Goal: Task Accomplishment & Management: Understand process/instructions

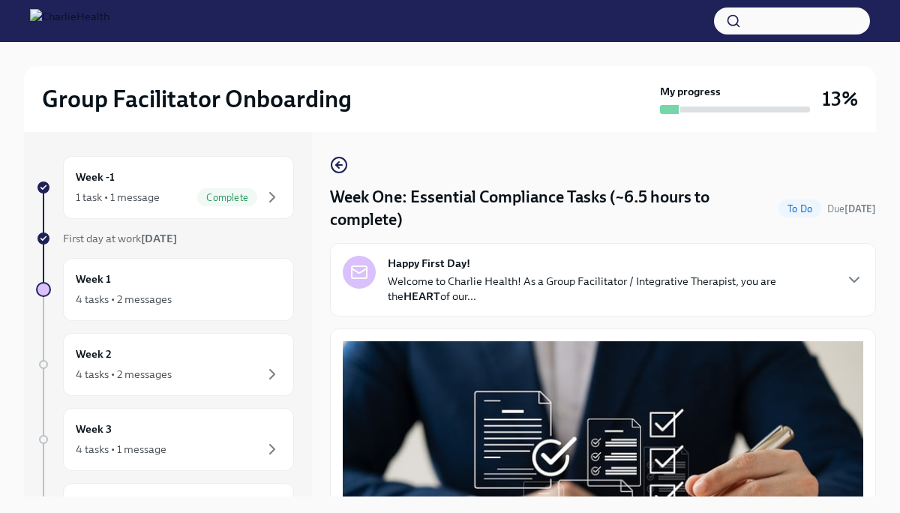
click at [527, 276] on p "Welcome to Charlie Health! As a Group Facilitator / Integrative Therapist, you …" at bounding box center [611, 289] width 446 height 30
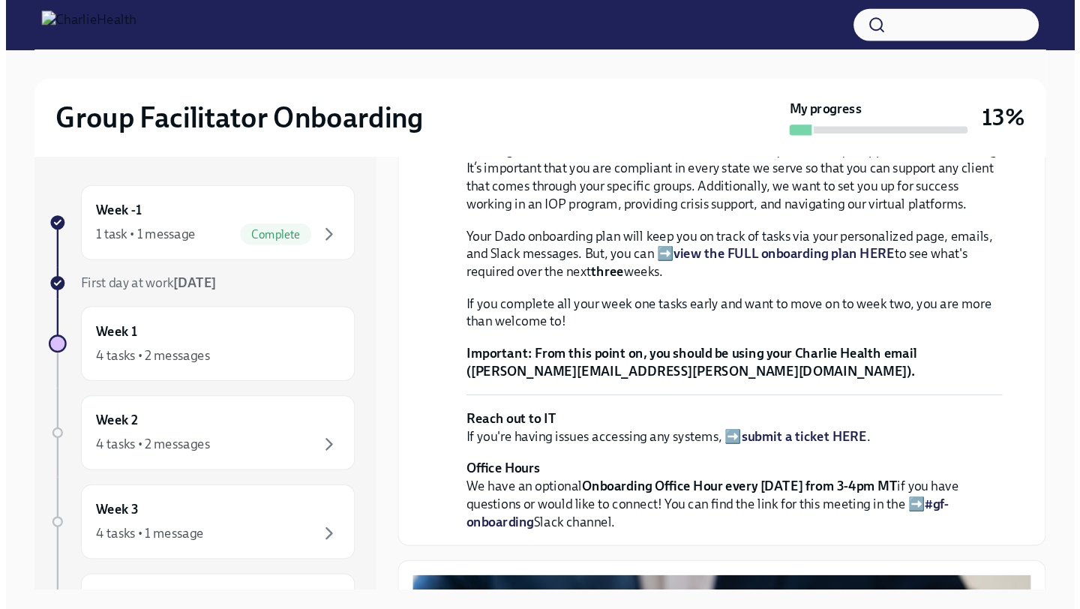
scroll to position [330, 0]
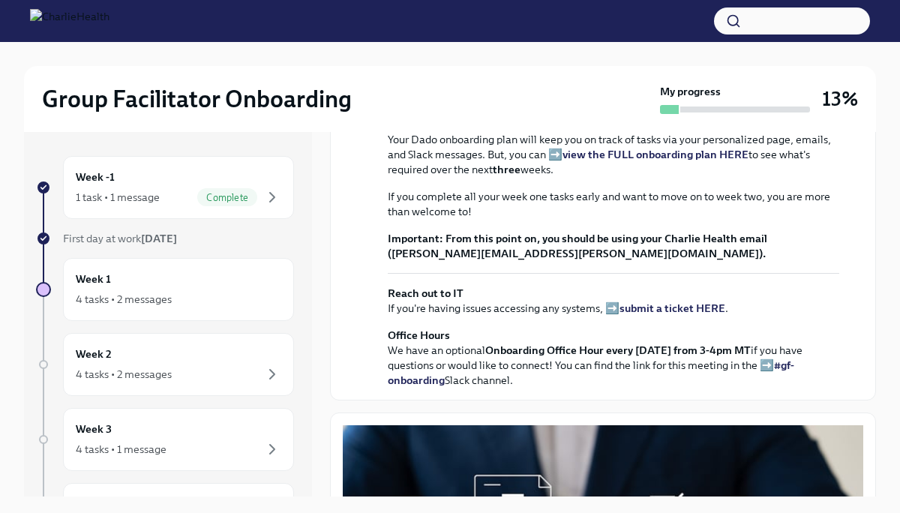
click at [598, 161] on strong "view the FULL onboarding plan HERE" at bounding box center [656, 155] width 186 height 14
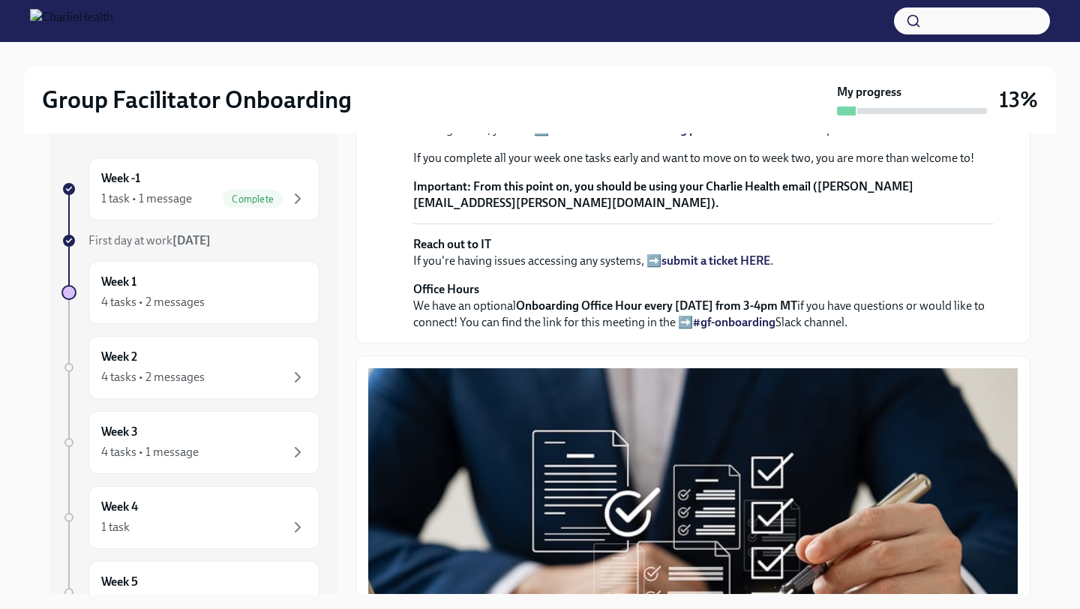
scroll to position [0, 0]
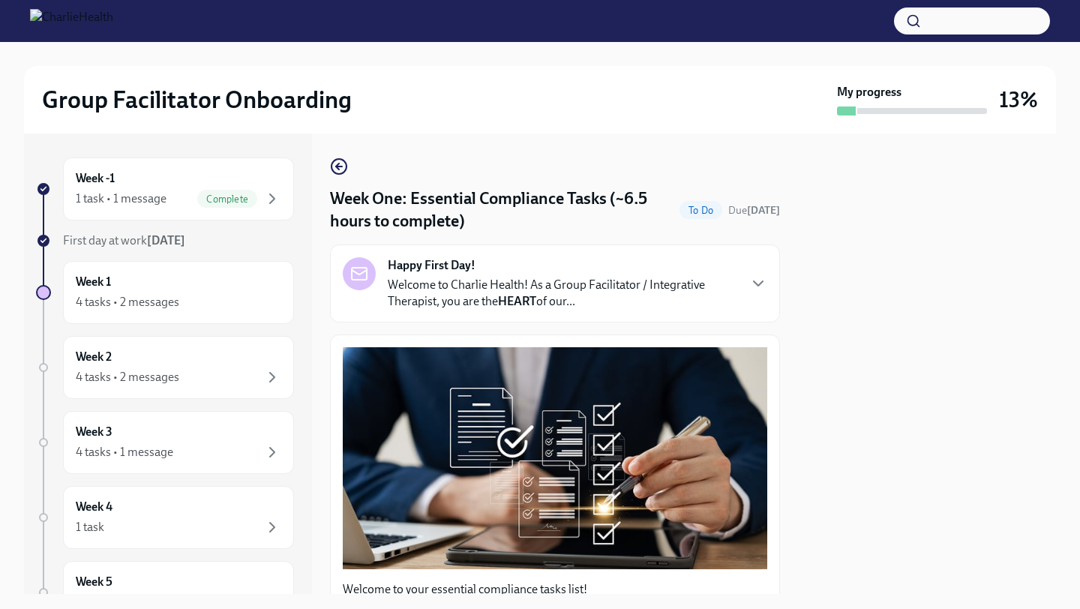
click at [890, 409] on div at bounding box center [927, 364] width 258 height 461
click at [716, 291] on p "Welcome to Charlie Health! As a Group Facilitator / Integrative Therapist, you …" at bounding box center [563, 293] width 350 height 33
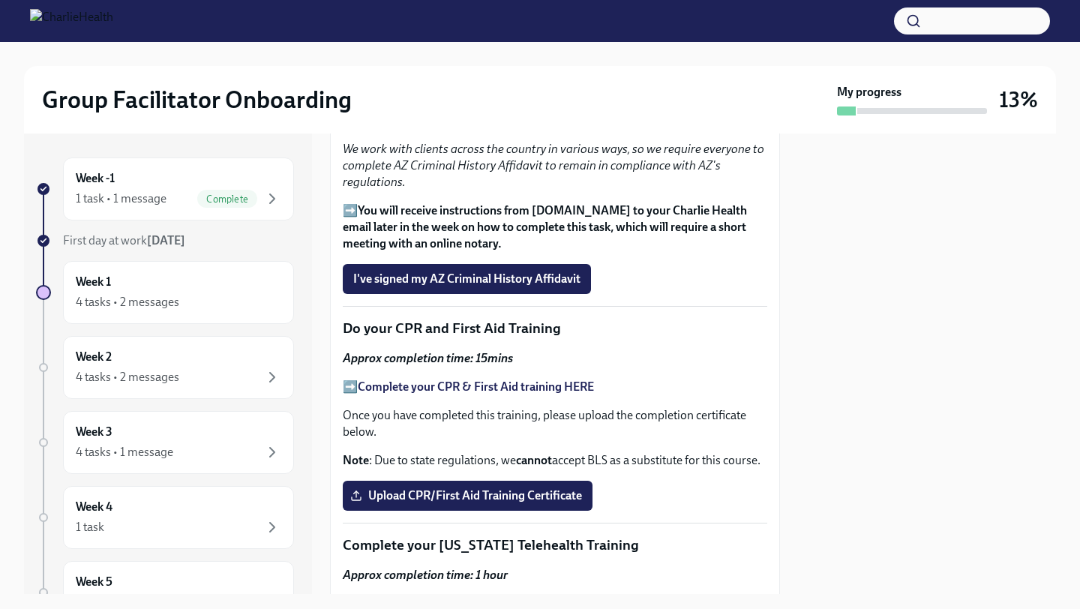
scroll to position [2522, 0]
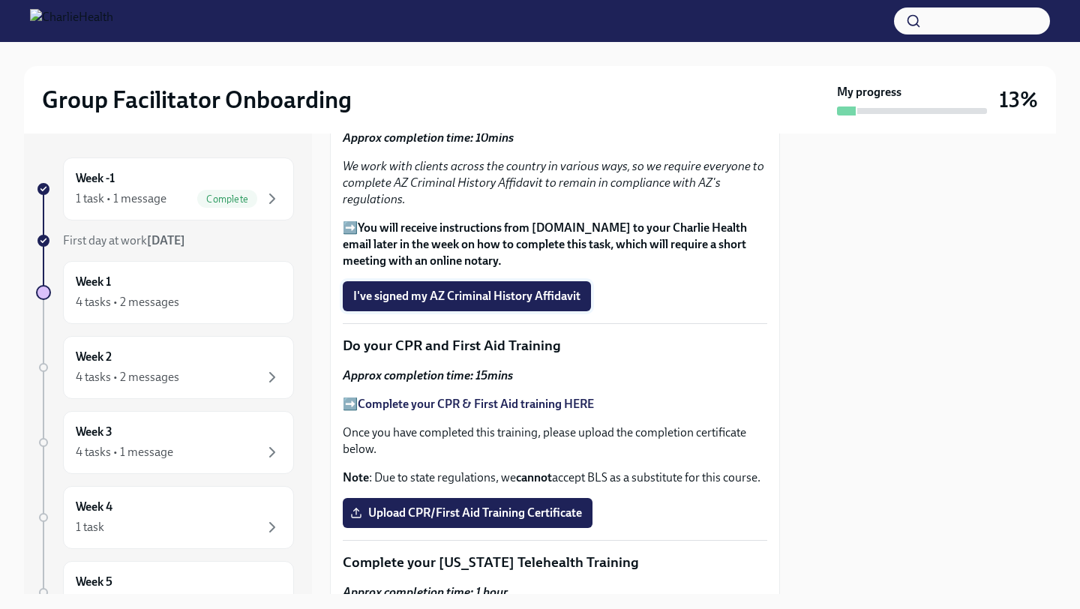
click at [467, 304] on span "I've signed my AZ Criminal History Affidavit" at bounding box center [466, 296] width 227 height 15
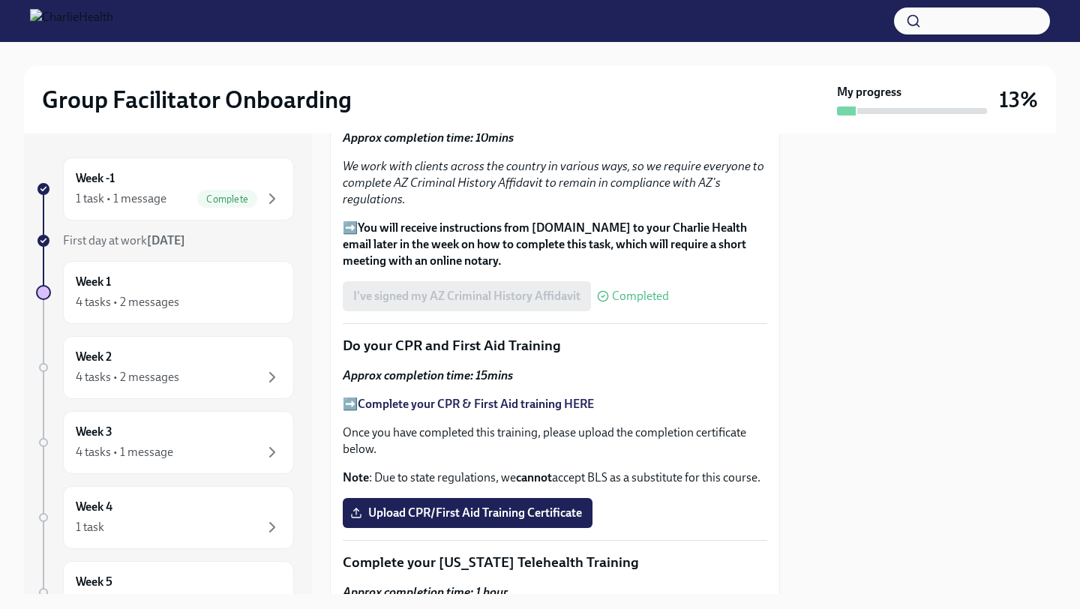
click at [818, 490] on div at bounding box center [927, 364] width 258 height 461
click at [500, 411] on strong "Complete your CPR & First Aid training HERE" at bounding box center [476, 404] width 236 height 14
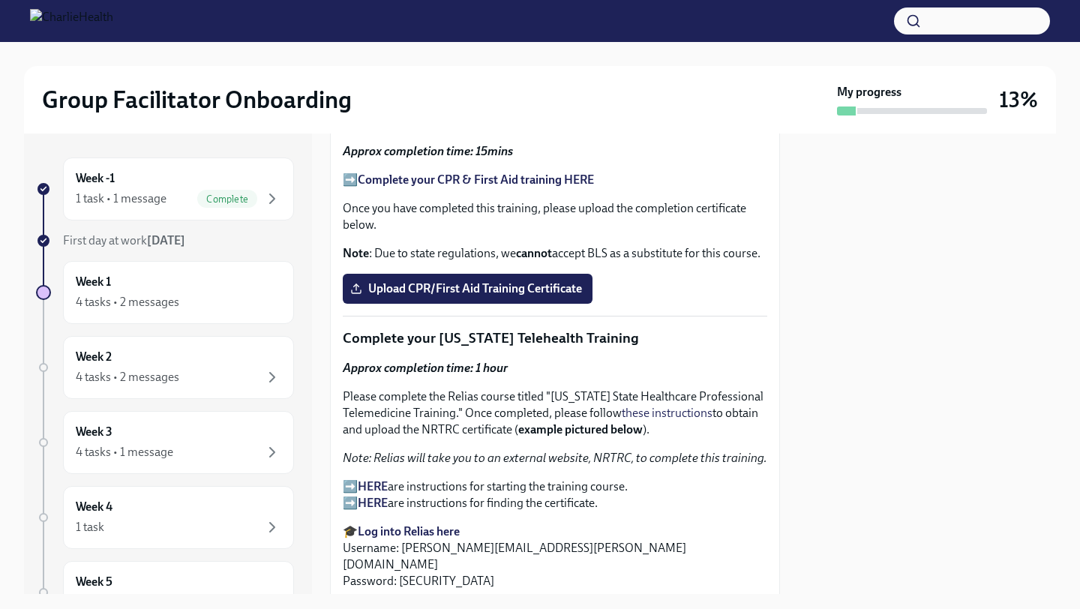
scroll to position [2762, 0]
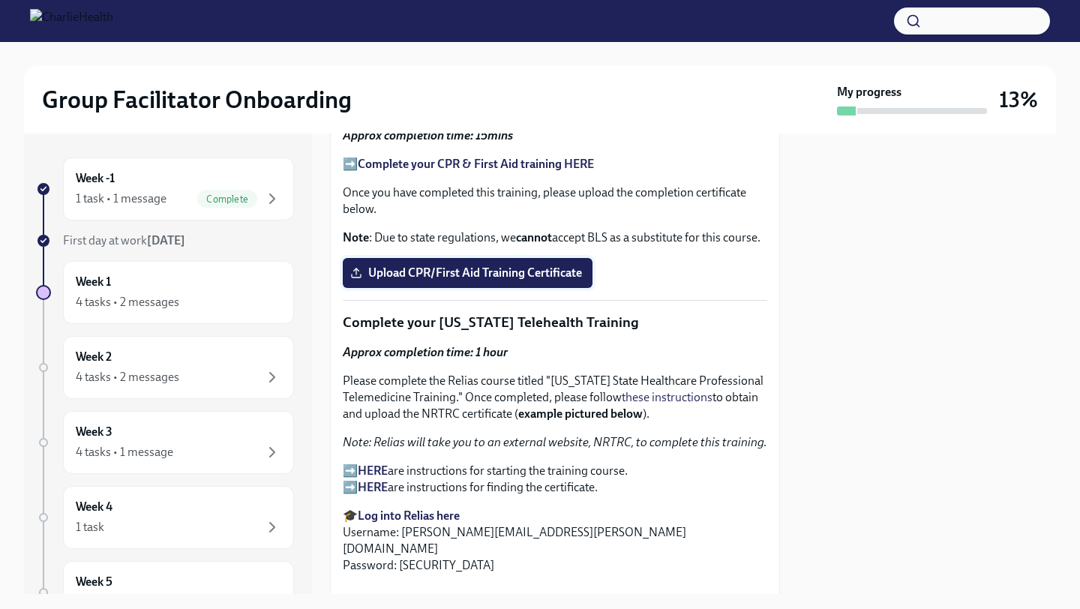
click at [531, 281] on span "Upload CPR/First Aid Training Certificate" at bounding box center [467, 273] width 229 height 15
click at [0, 0] on input "Upload CPR/First Aid Training Certificate" at bounding box center [0, 0] width 0 height 0
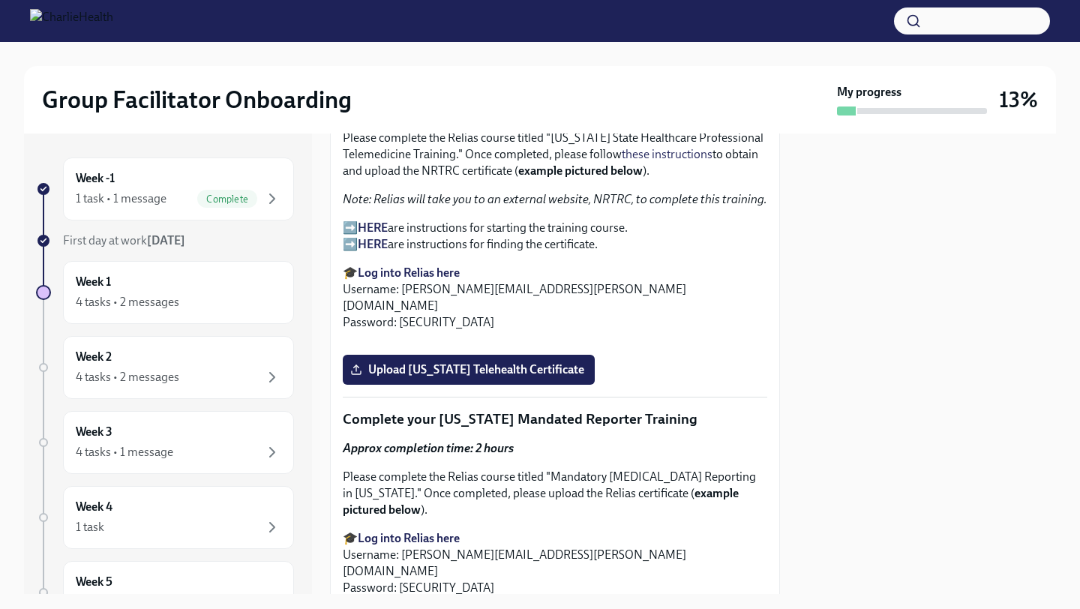
scroll to position [3002, 0]
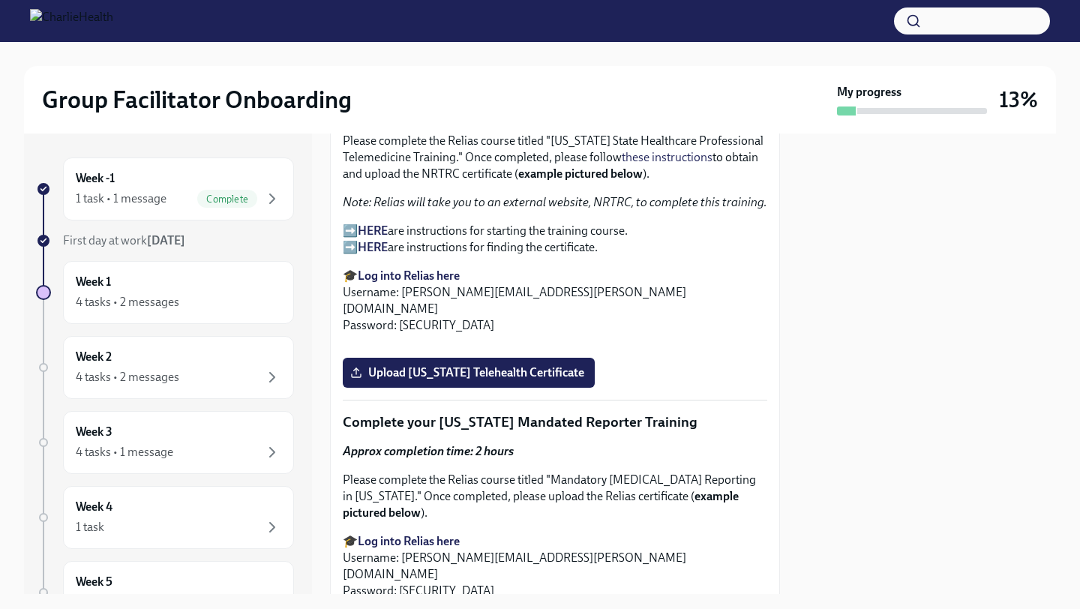
click at [872, 495] on div at bounding box center [927, 364] width 258 height 461
click at [872, 494] on div at bounding box center [927, 364] width 258 height 461
click at [714, 334] on p "🎓 Log into Relias here Username: [PERSON_NAME][EMAIL_ADDRESS][PERSON_NAME][DOMA…" at bounding box center [555, 301] width 425 height 66
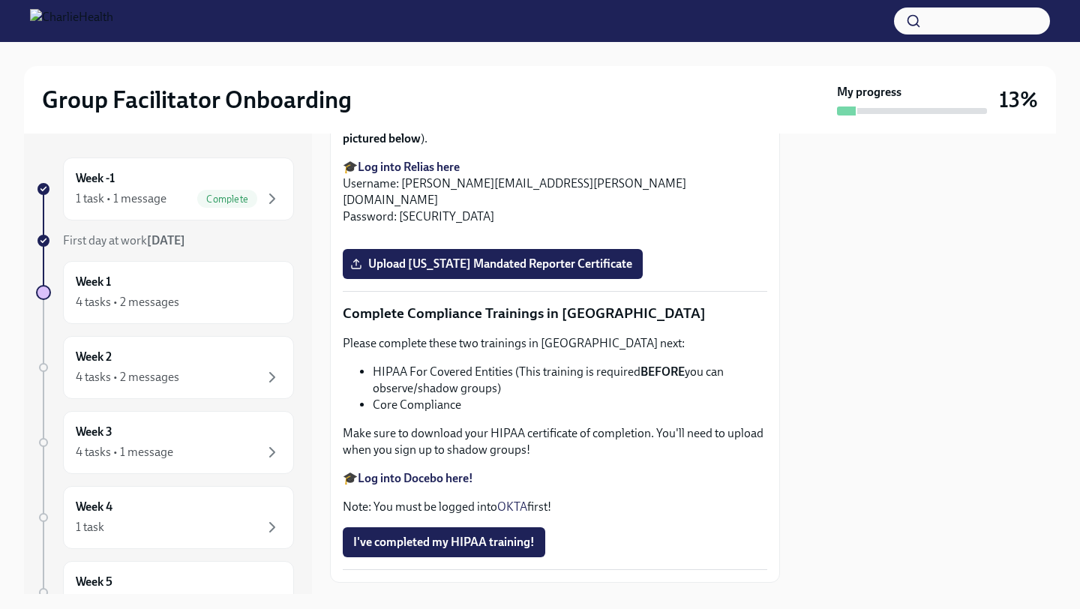
scroll to position [3392, 0]
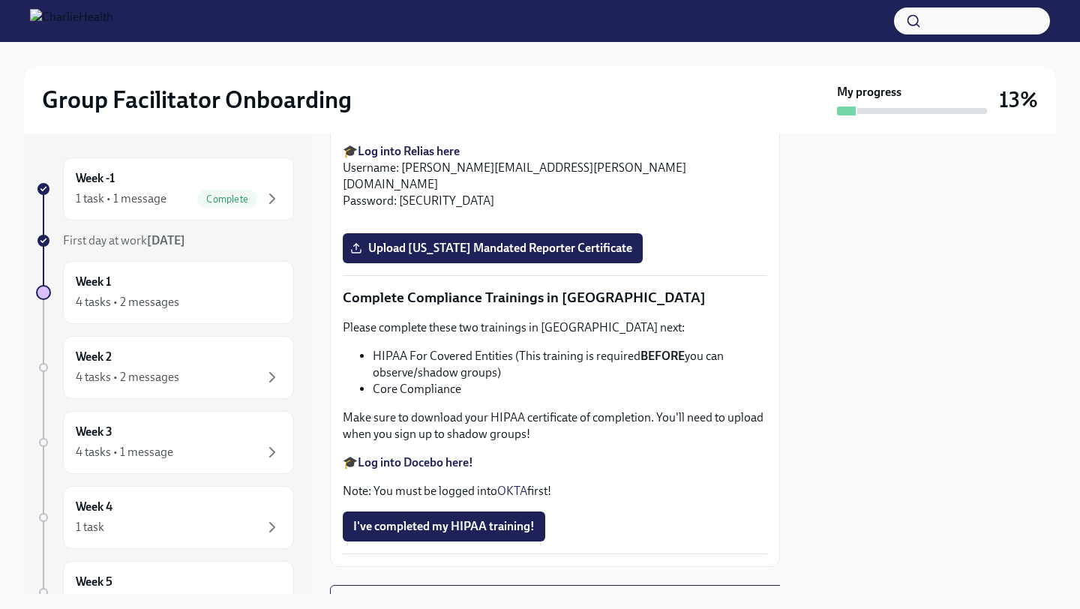
click at [861, 401] on div at bounding box center [927, 364] width 258 height 461
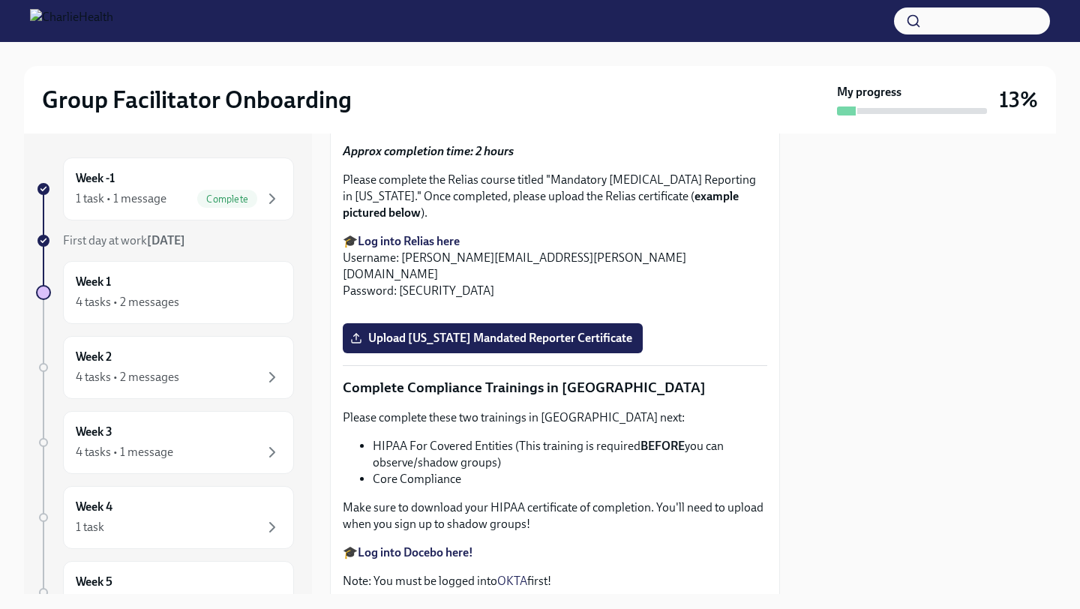
scroll to position [3332, 0]
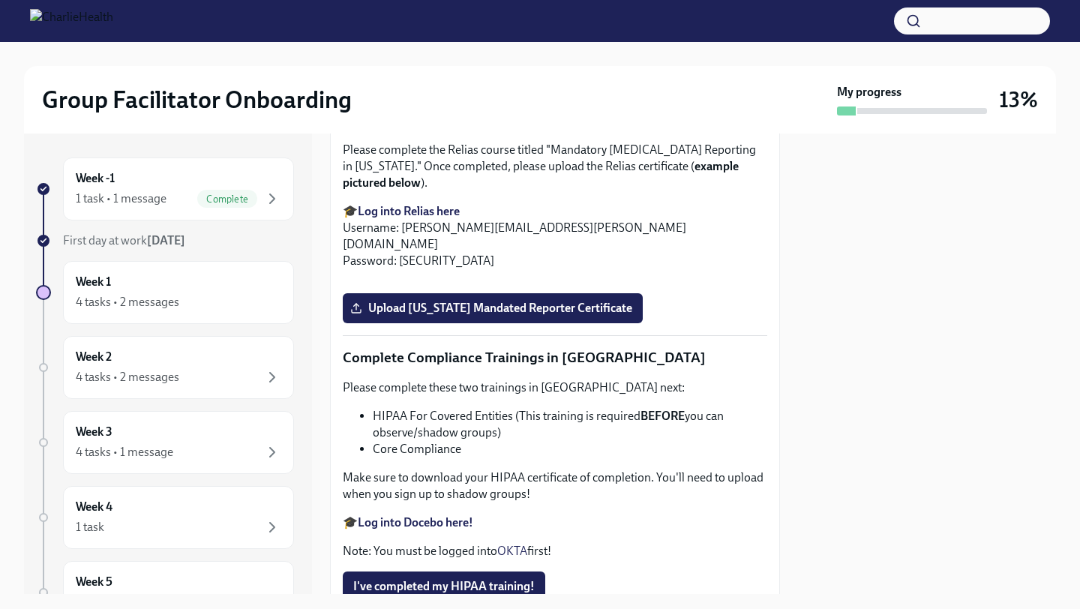
click at [845, 250] on div at bounding box center [927, 364] width 258 height 461
click at [792, 257] on div "Week -1 1 task • 1 message Complete First day at work [DATE] Week 1 4 tasks • 2…" at bounding box center [540, 364] width 1032 height 461
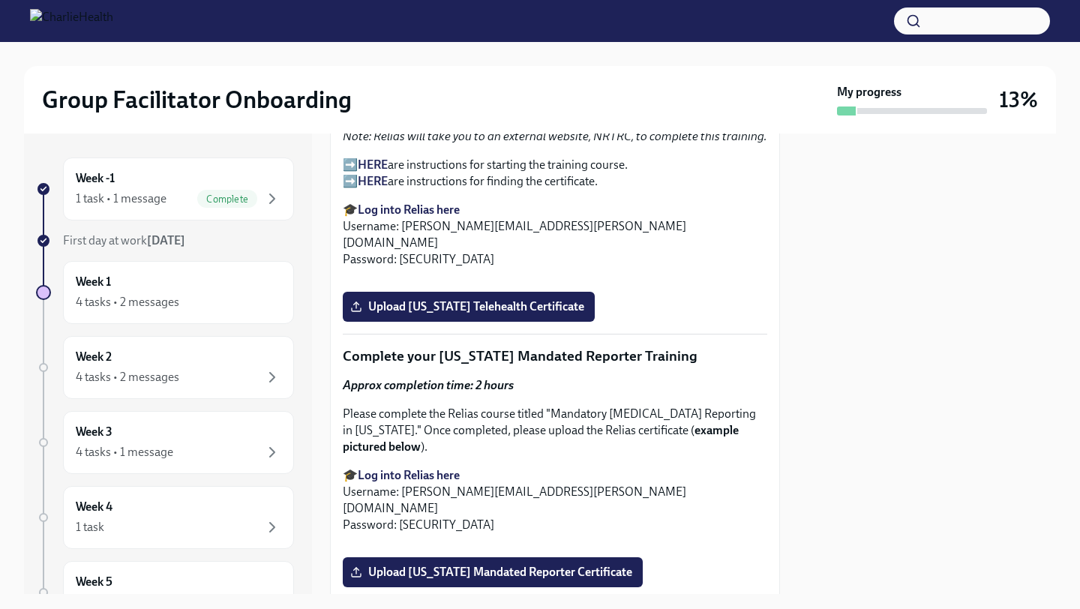
scroll to position [3062, 0]
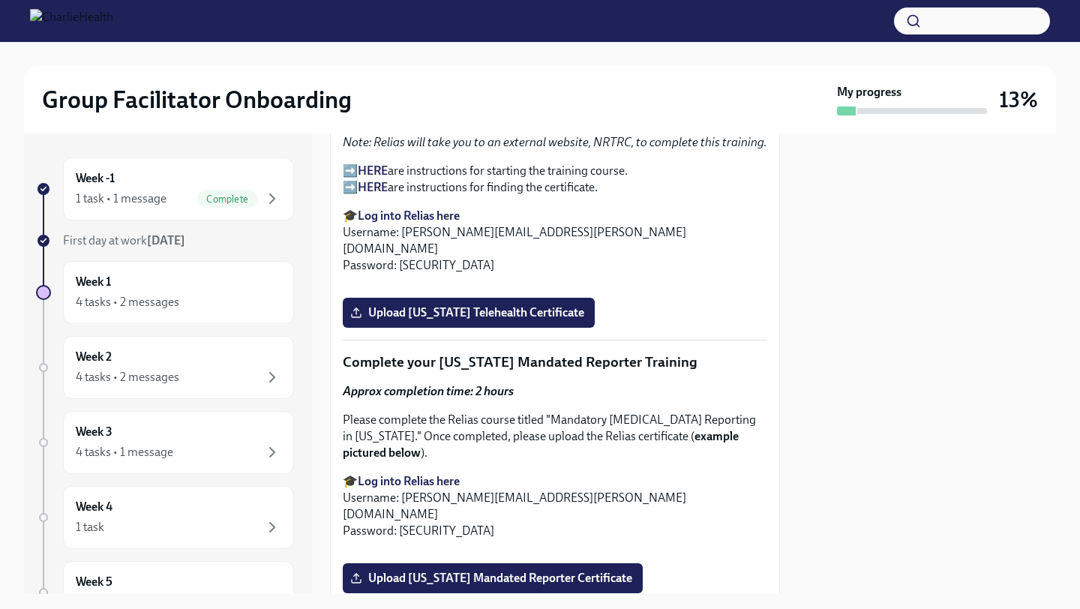
click at [370, 178] on strong "HERE" at bounding box center [373, 171] width 30 height 14
